Goal: Task Accomplishment & Management: Use online tool/utility

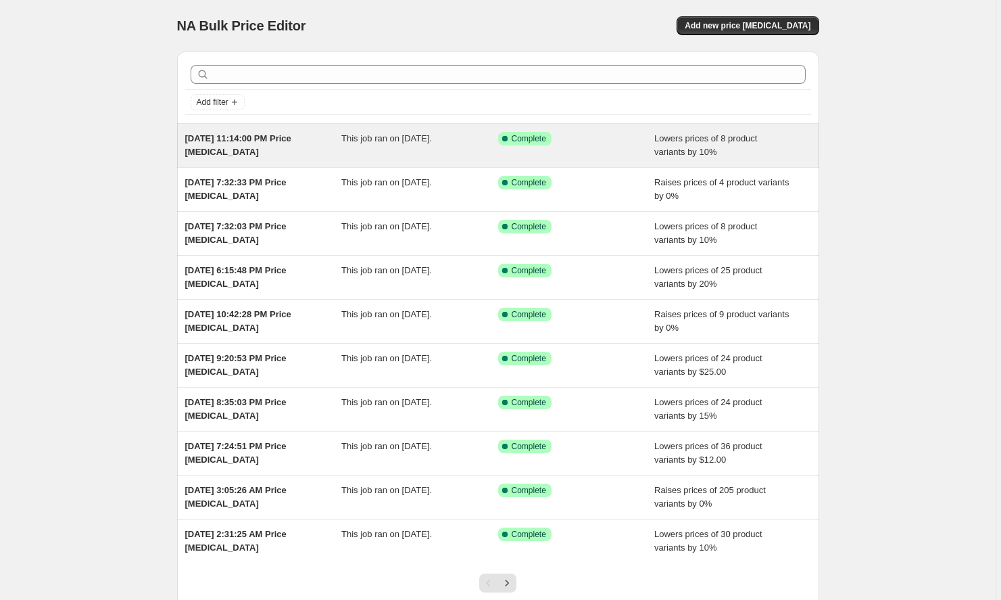
click at [251, 160] on div "[DATE] 11:14:00 PM Price [MEDICAL_DATA] This job ran on [DATE]. Success Complet…" at bounding box center [498, 145] width 642 height 43
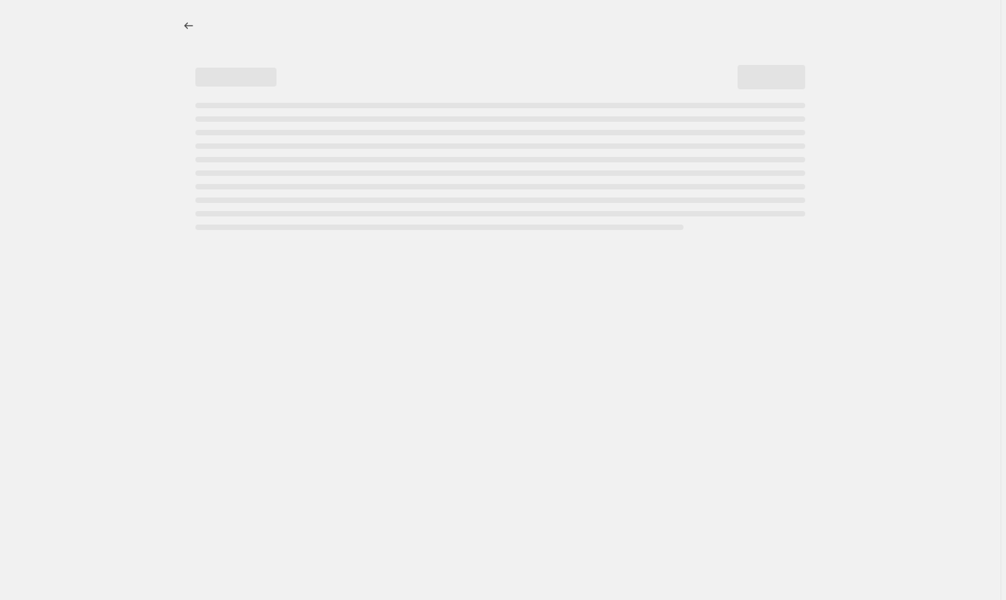
select select "percentage"
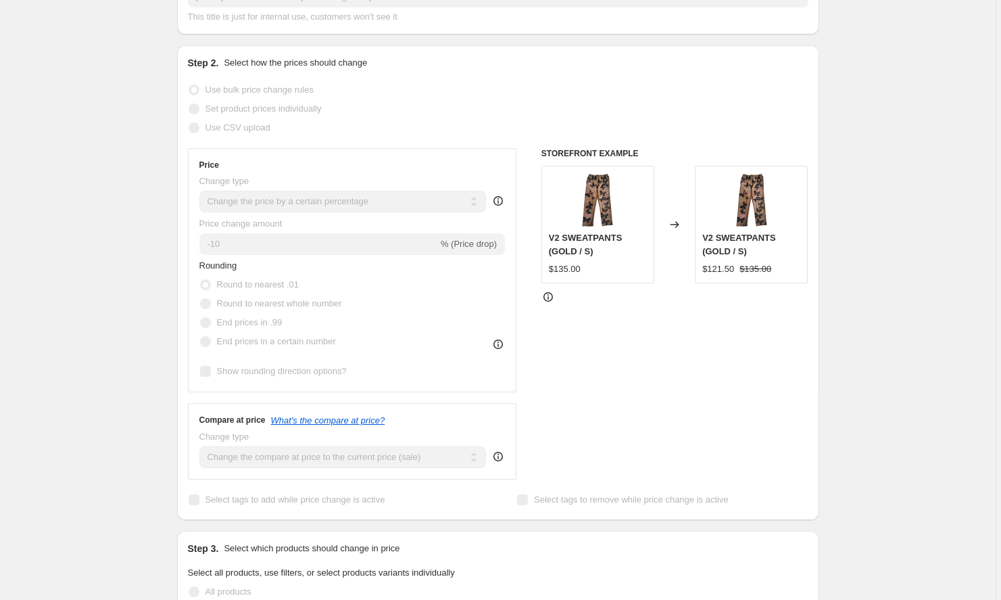
scroll to position [279, 0]
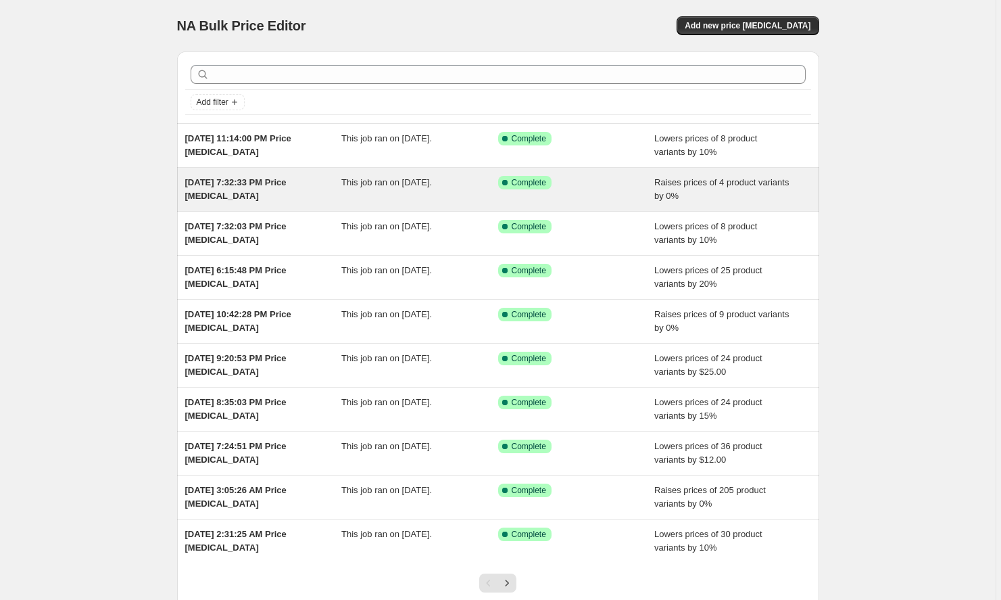
click at [295, 200] on div "[DATE] 7:32:33 PM Price [MEDICAL_DATA]" at bounding box center [263, 189] width 157 height 27
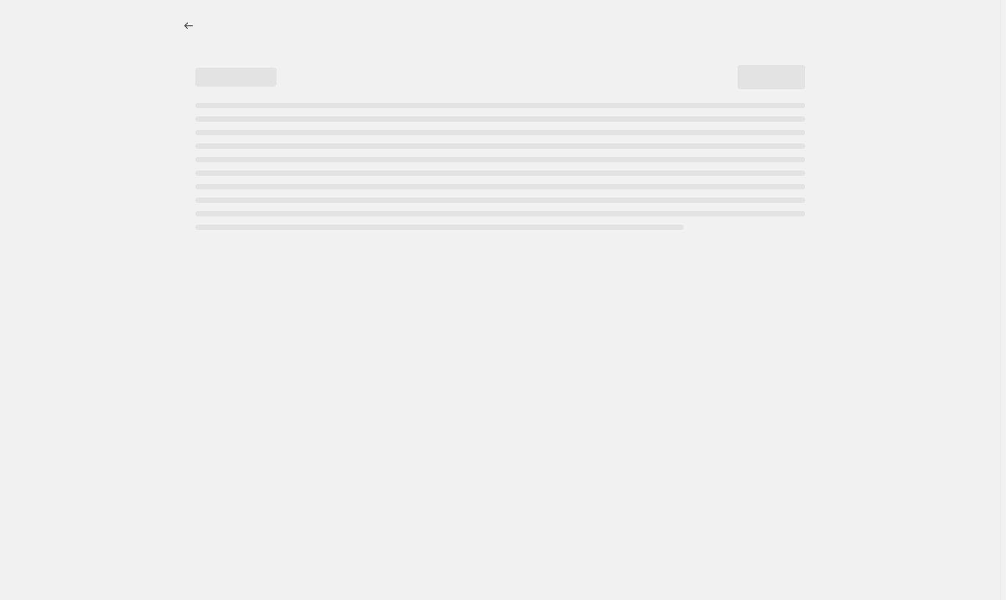
select select "percentage"
select select "remove"
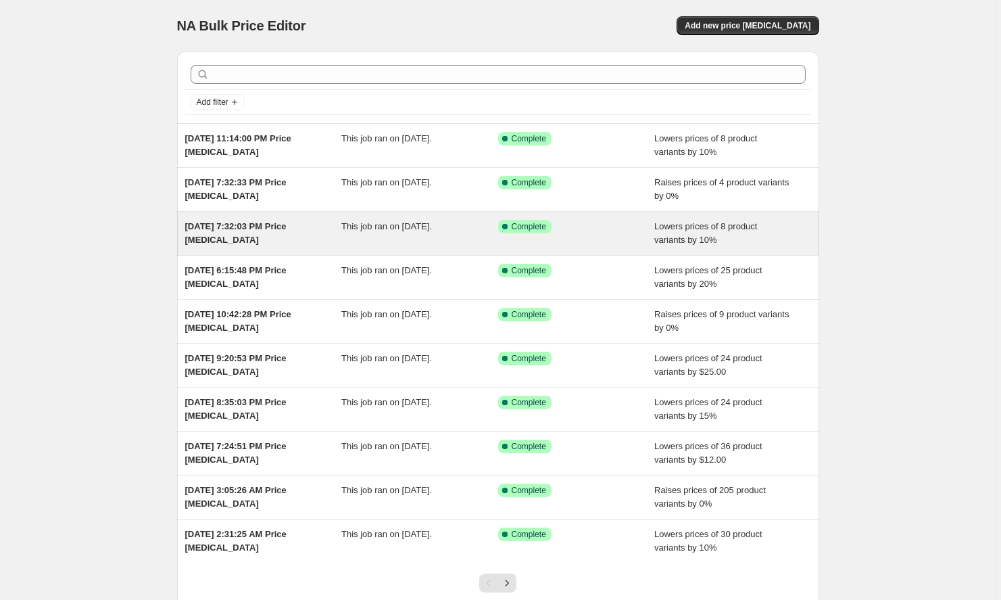
click at [258, 243] on span "[DATE] 7:32:03 PM Price [MEDICAL_DATA]" at bounding box center [235, 233] width 101 height 24
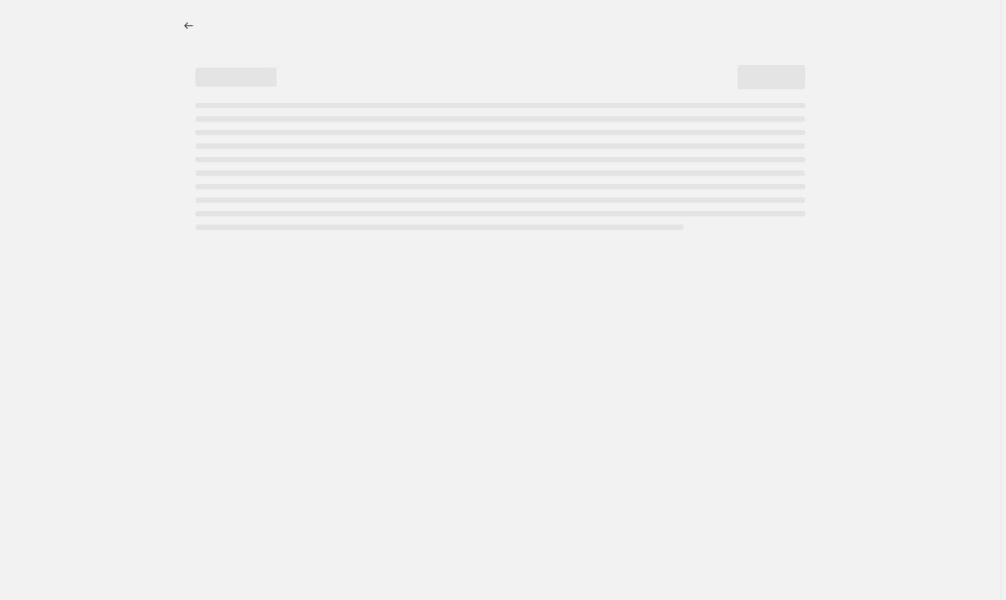
select select "percentage"
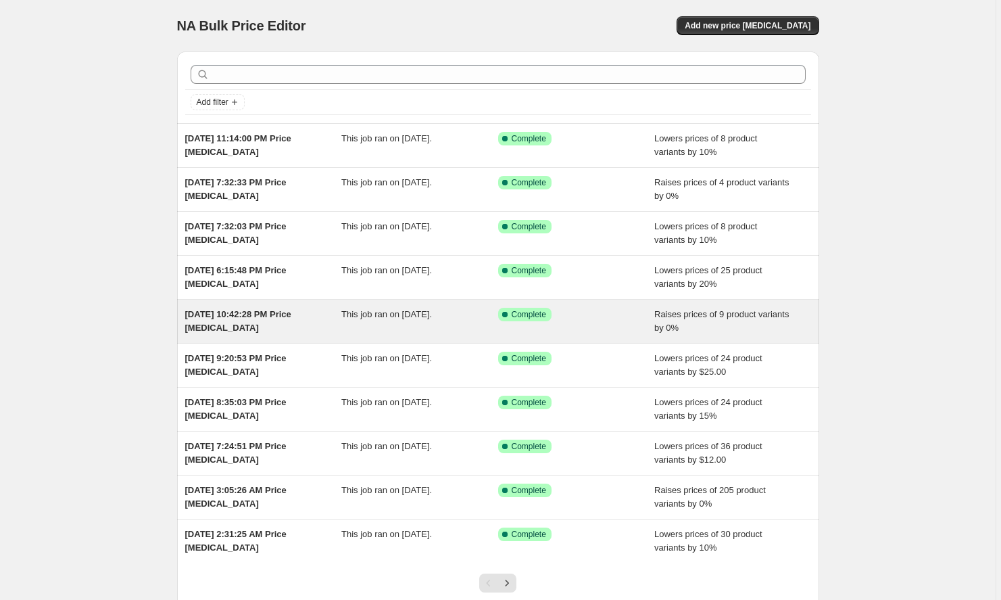
click at [231, 329] on span "[DATE] 10:42:28 PM Price [MEDICAL_DATA]" at bounding box center [238, 321] width 106 height 24
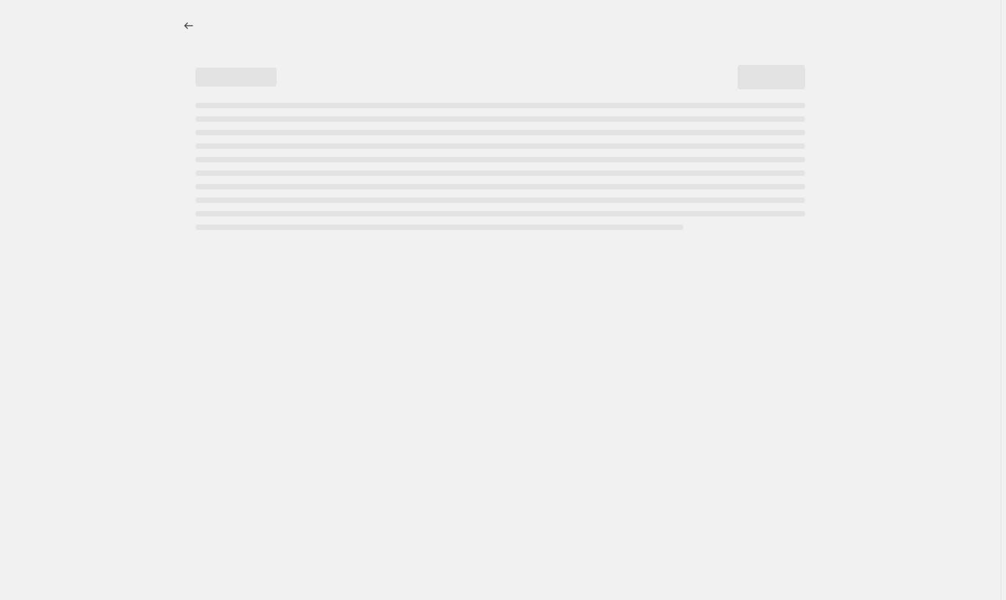
select select "percentage"
select select "to"
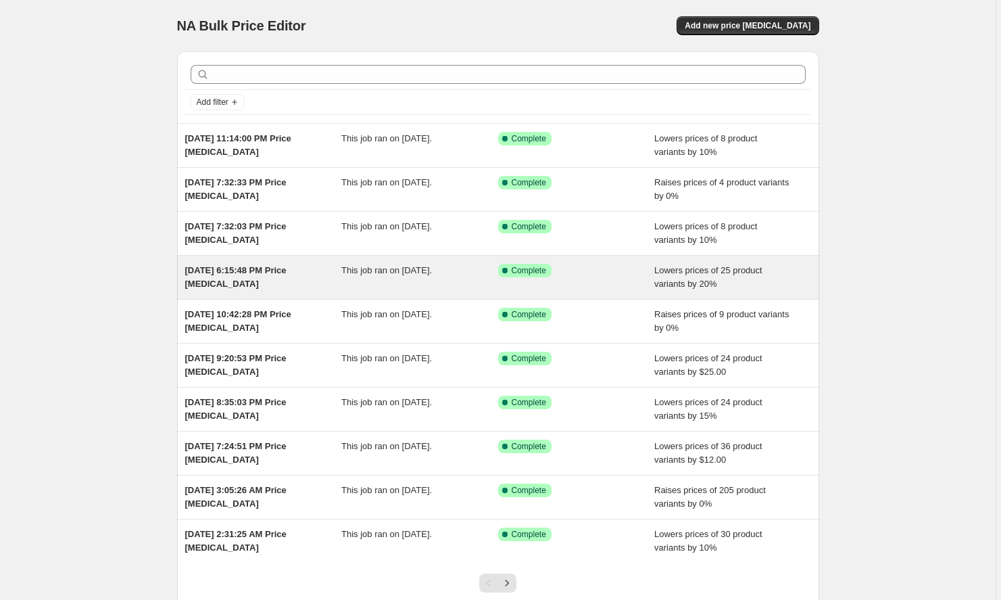
click at [273, 281] on div "[DATE] 6:15:48 PM Price [MEDICAL_DATA]" at bounding box center [263, 277] width 157 height 27
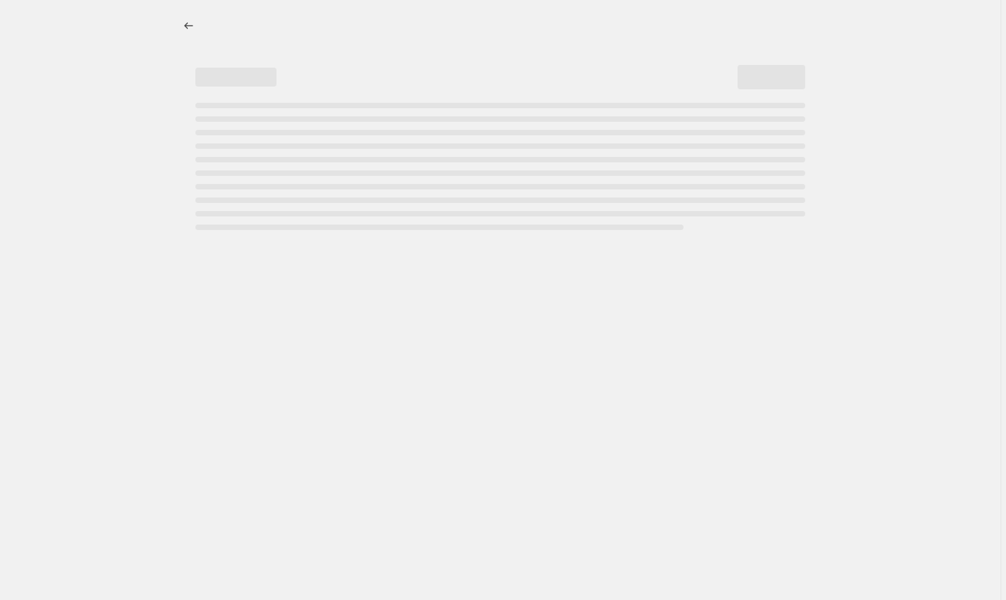
select select "percentage"
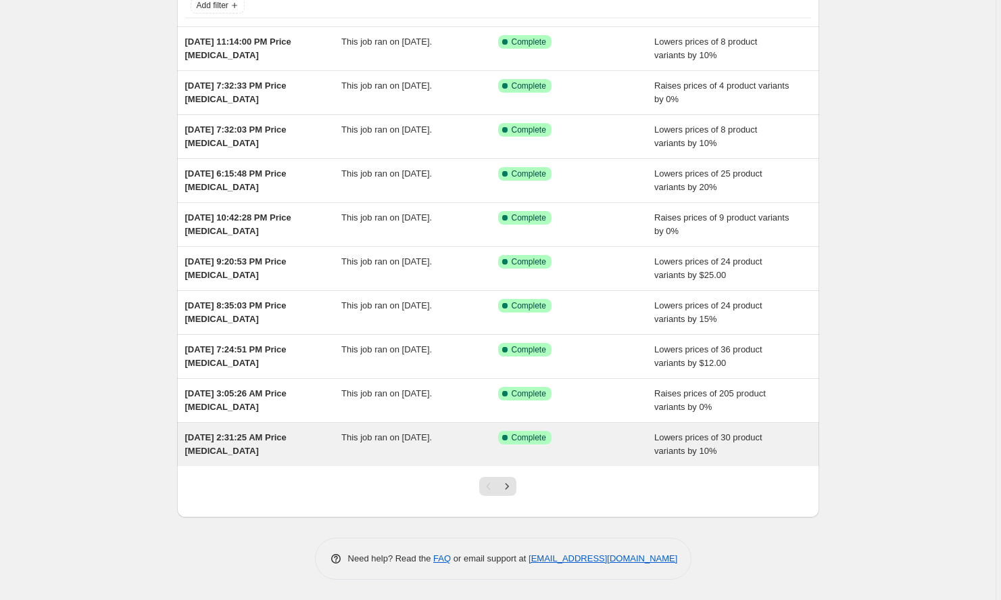
scroll to position [97, 0]
click at [360, 442] on span "This job ran on [DATE]." at bounding box center [386, 437] width 91 height 10
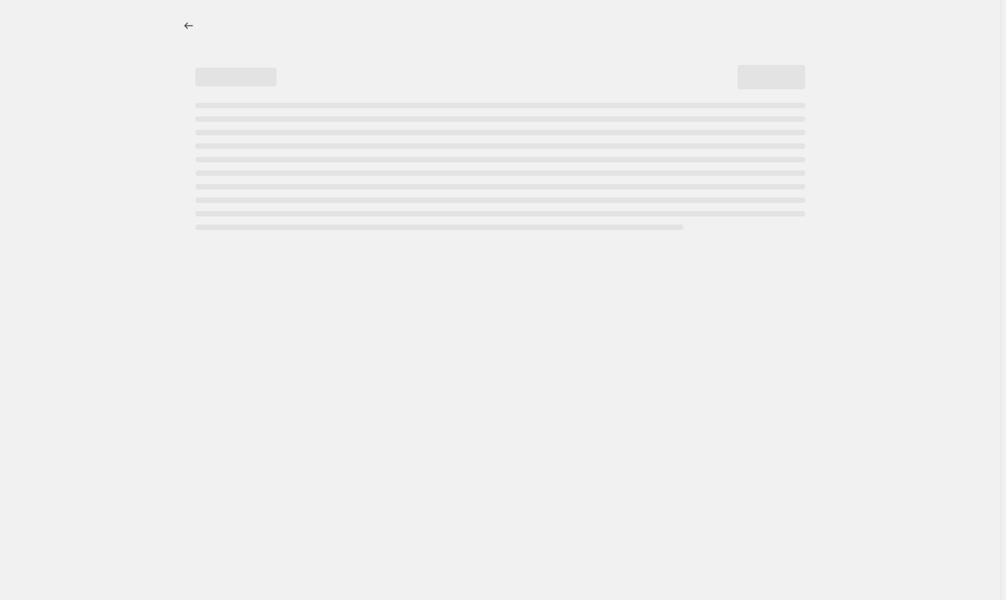
select select "percentage"
select select "remove"
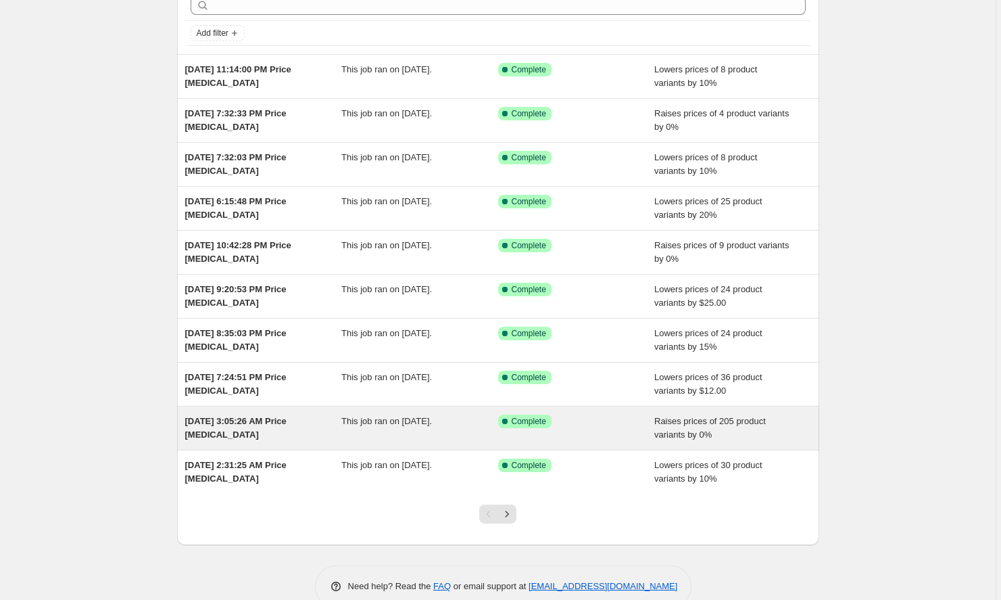
scroll to position [71, 0]
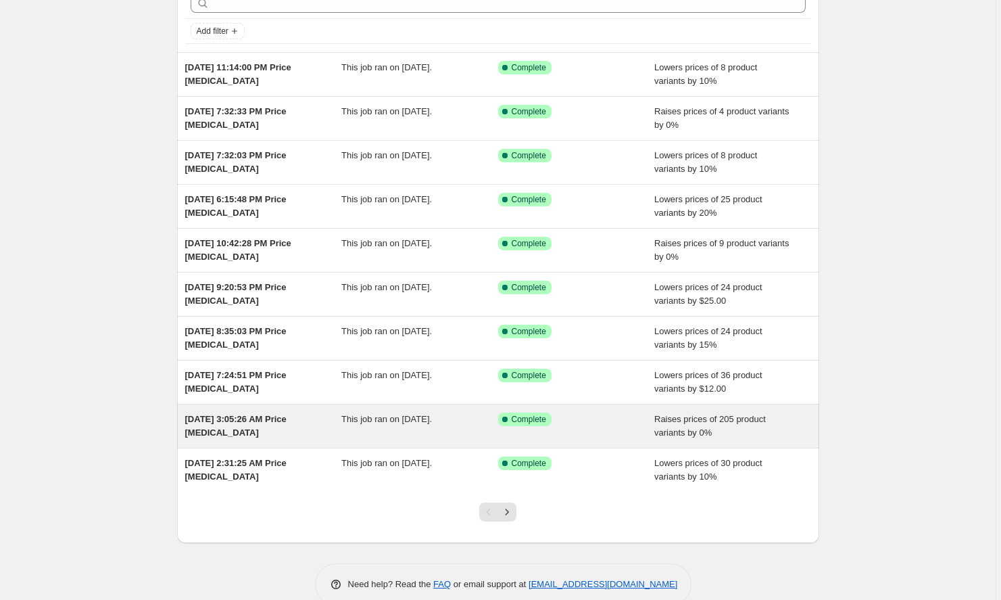
click at [268, 409] on div "[DATE] 3:05:26 AM Price [MEDICAL_DATA] This job ran on [DATE]. Success Complete…" at bounding box center [498, 425] width 642 height 43
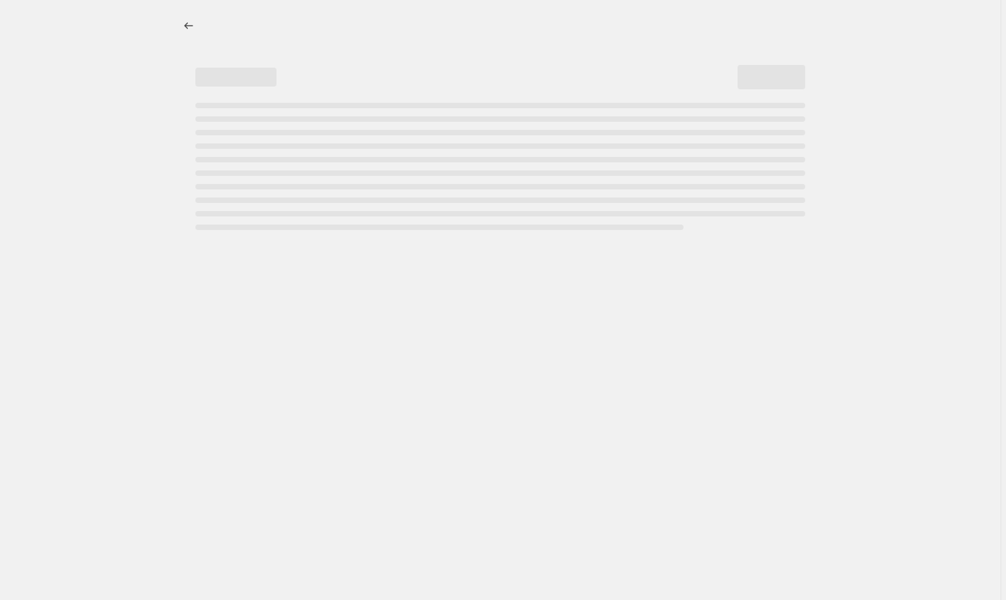
select select "percentage"
select select "remove"
select select "collection"
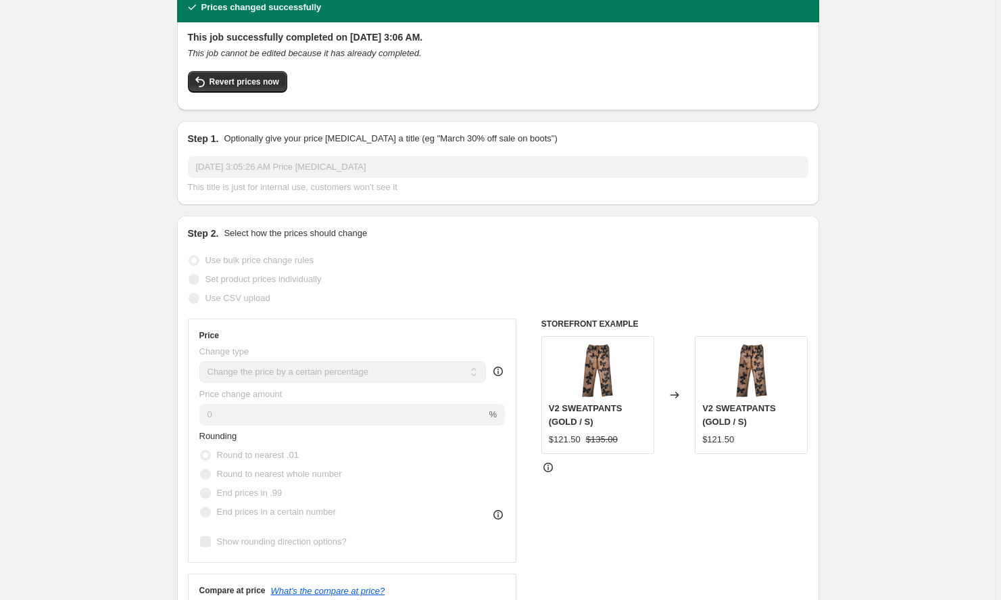
scroll to position [61, 0]
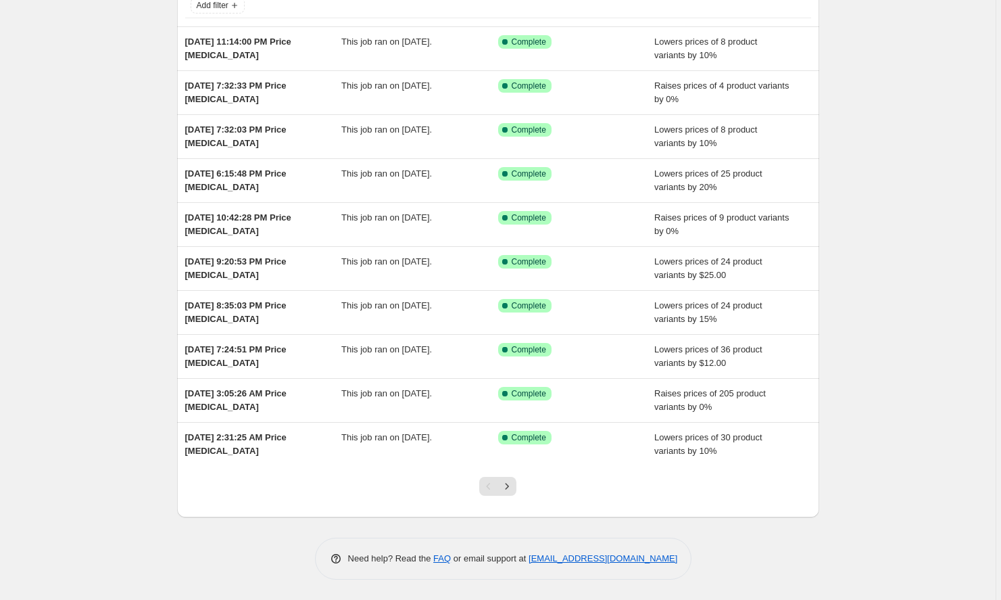
scroll to position [97, 0]
click at [510, 486] on icon "Next" at bounding box center [507, 486] width 14 height 14
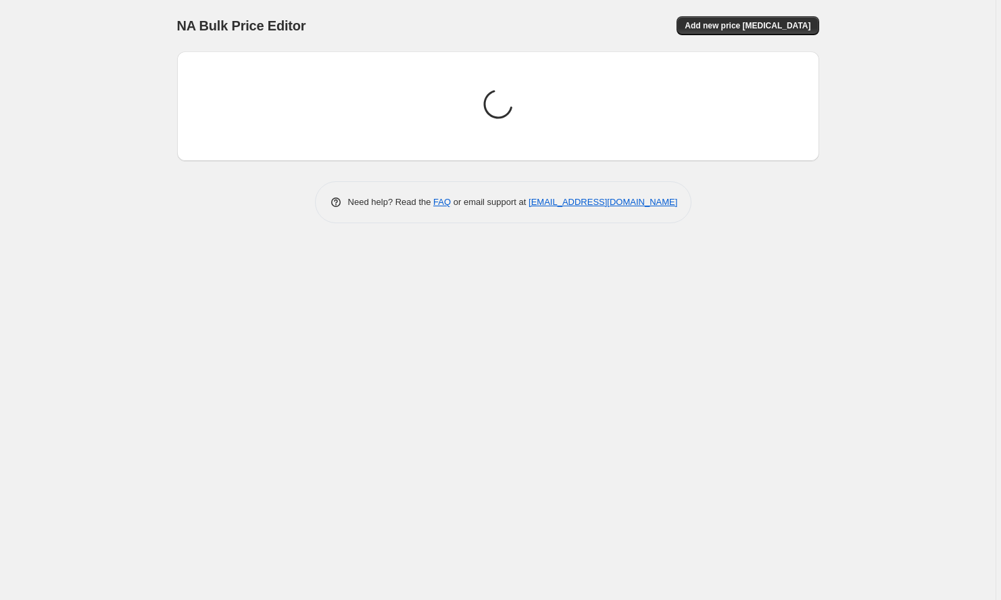
scroll to position [0, 0]
